Goal: Navigation & Orientation: Find specific page/section

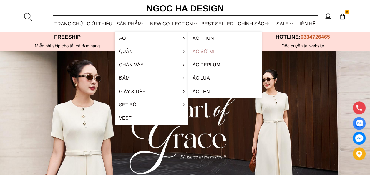
click at [207, 50] on link "Áo sơ mi" at bounding box center [225, 51] width 74 height 13
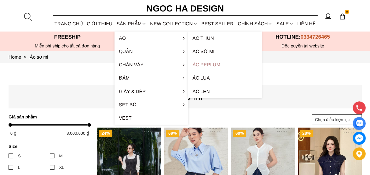
click at [209, 66] on link "Áo Peplum" at bounding box center [225, 64] width 74 height 13
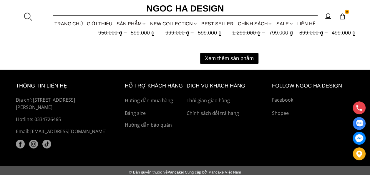
scroll to position [850, 0]
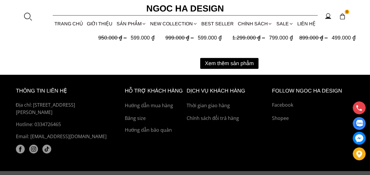
click at [228, 63] on button "Xem thêm sản phẩm" at bounding box center [229, 63] width 58 height 11
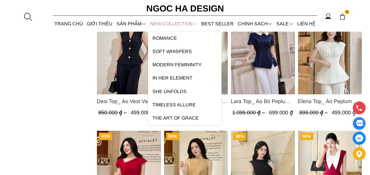
scroll to position [0, 0]
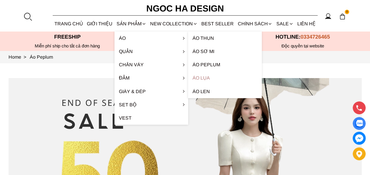
click at [209, 78] on link "Áo lụa" at bounding box center [225, 77] width 74 height 13
